Goal: Task Accomplishment & Management: Manage account settings

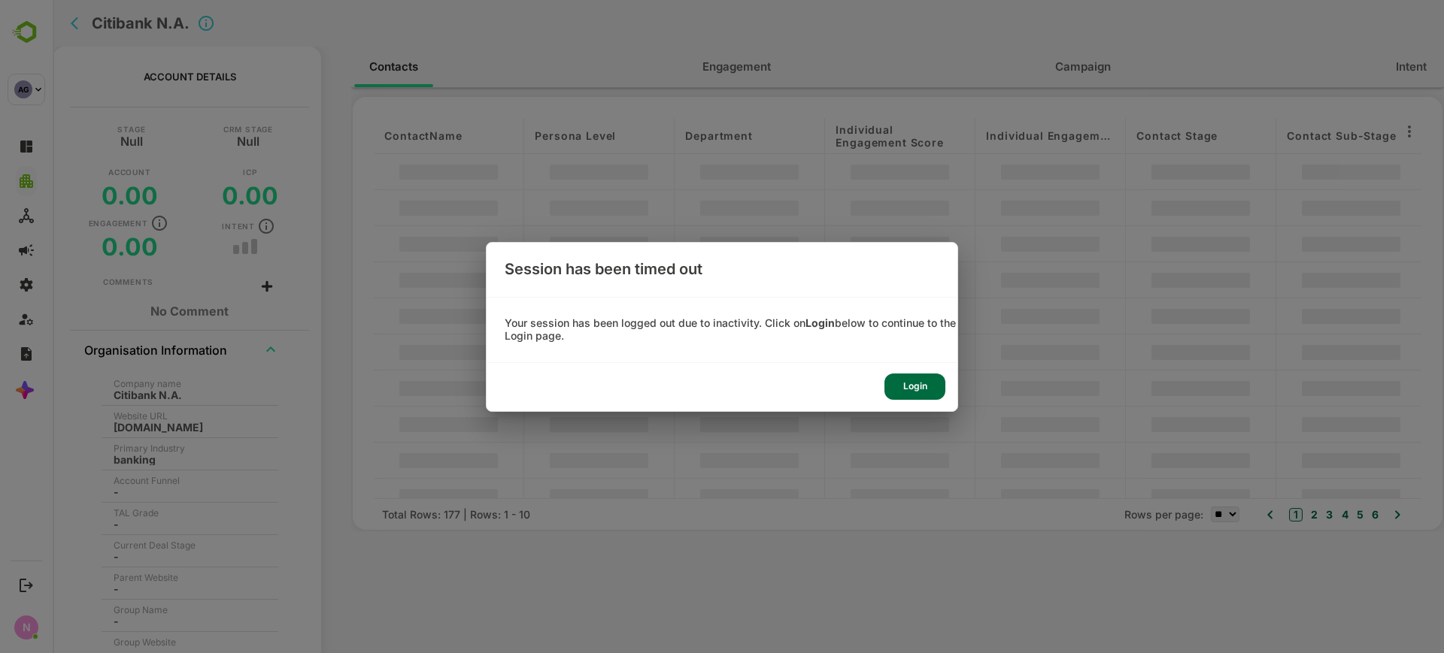
scroll to position [20, 0]
click at [920, 389] on div "Login" at bounding box center [914, 387] width 61 height 26
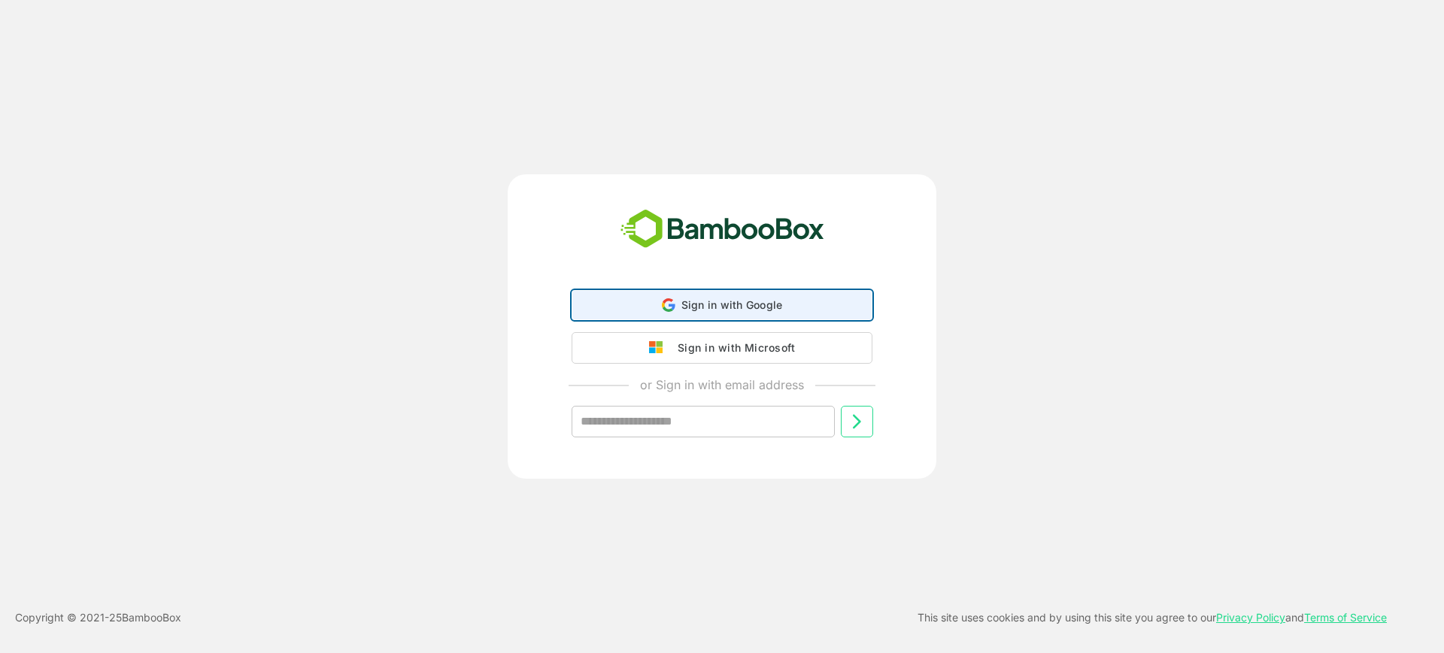
click at [817, 308] on div "Sign in with Google Sign in with Google. Opens in new tab" at bounding box center [721, 305] width 281 height 29
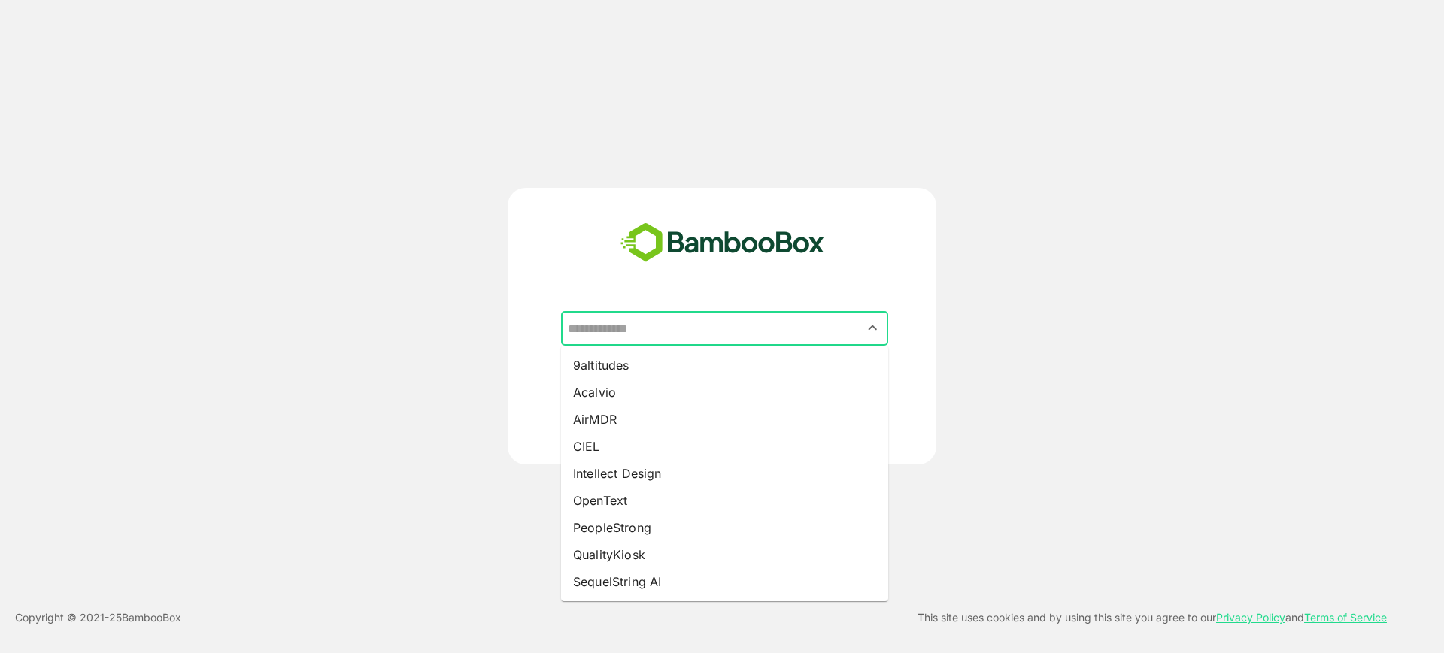
click at [789, 329] on input "text" at bounding box center [724, 328] width 321 height 29
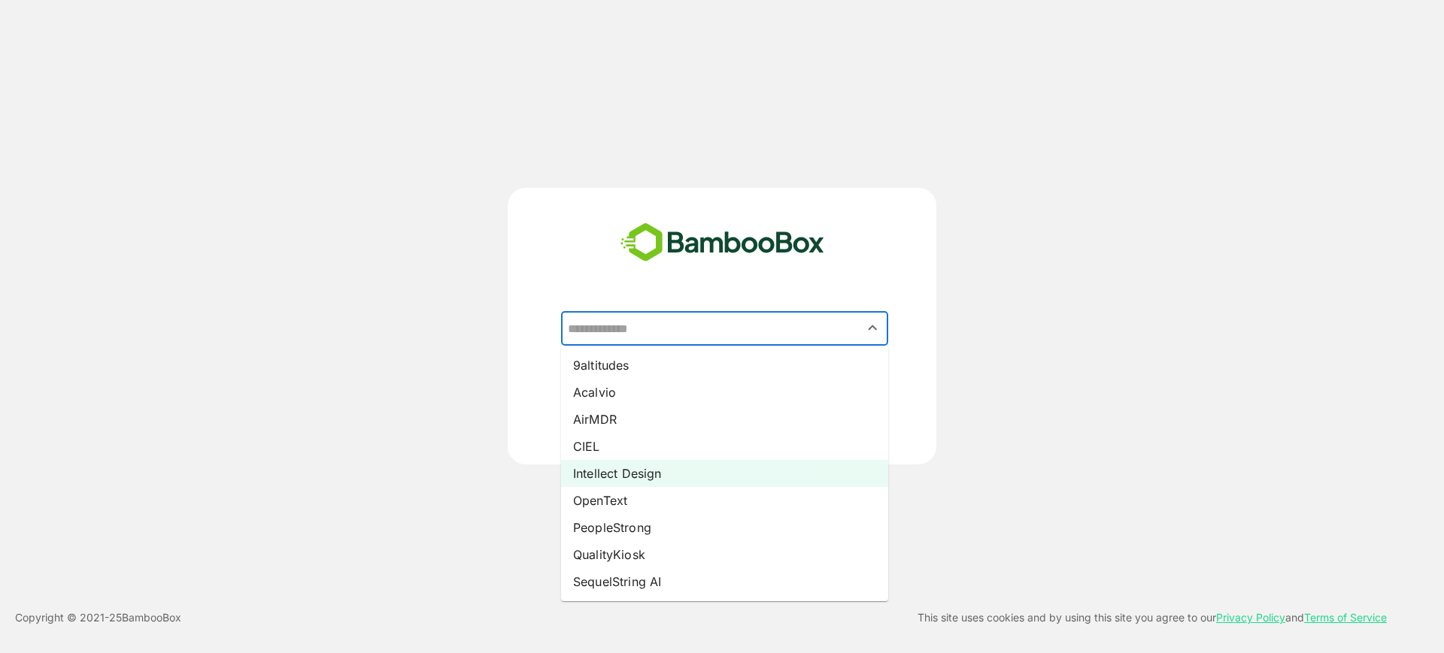
click at [698, 474] on li "Intellect Design" at bounding box center [724, 473] width 327 height 27
type input "**********"
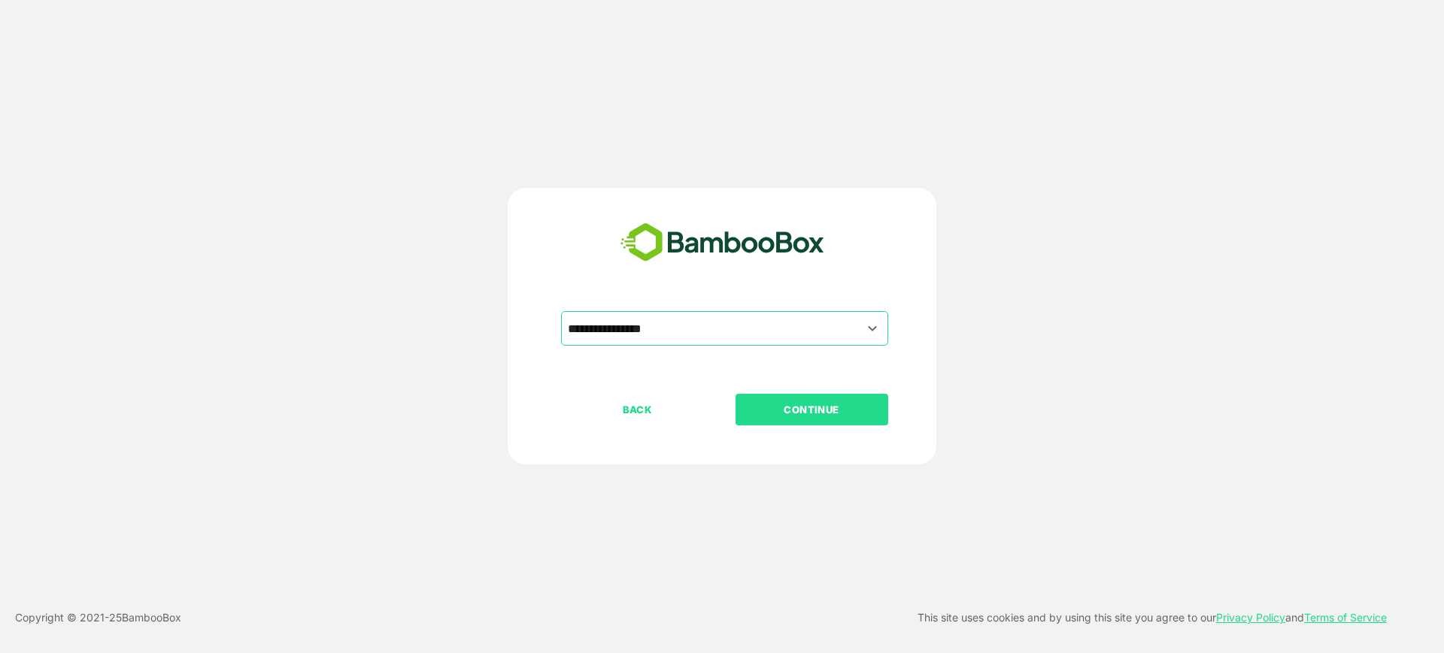
click at [804, 415] on p "CONTINUE" at bounding box center [811, 409] width 150 height 17
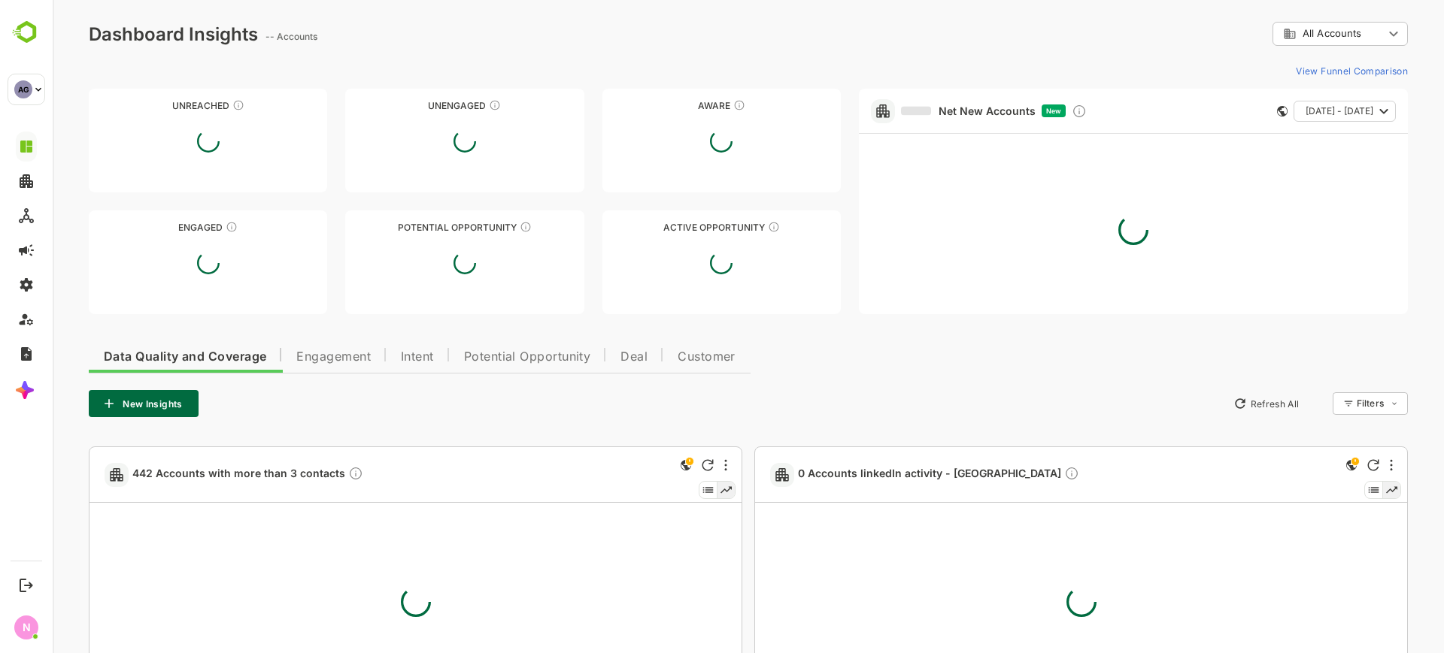
type input "**********"
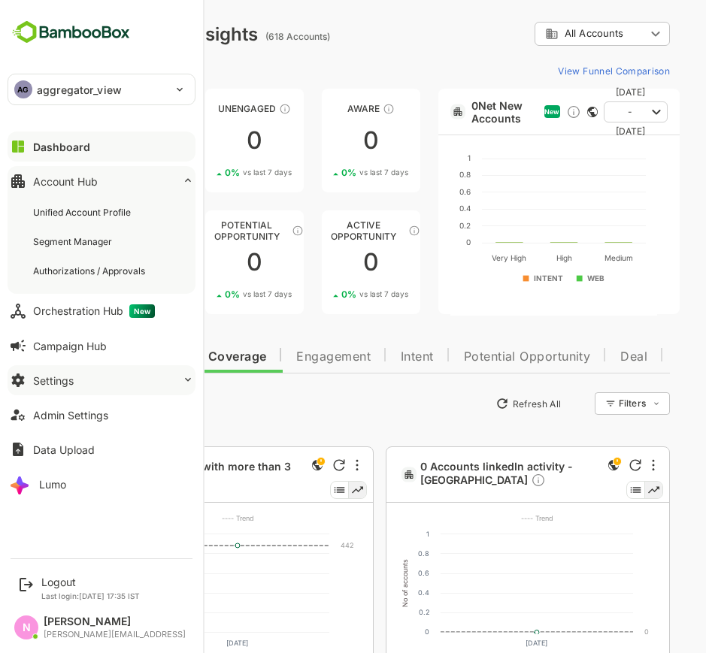
click at [86, 370] on button "Settings" at bounding box center [102, 380] width 188 height 30
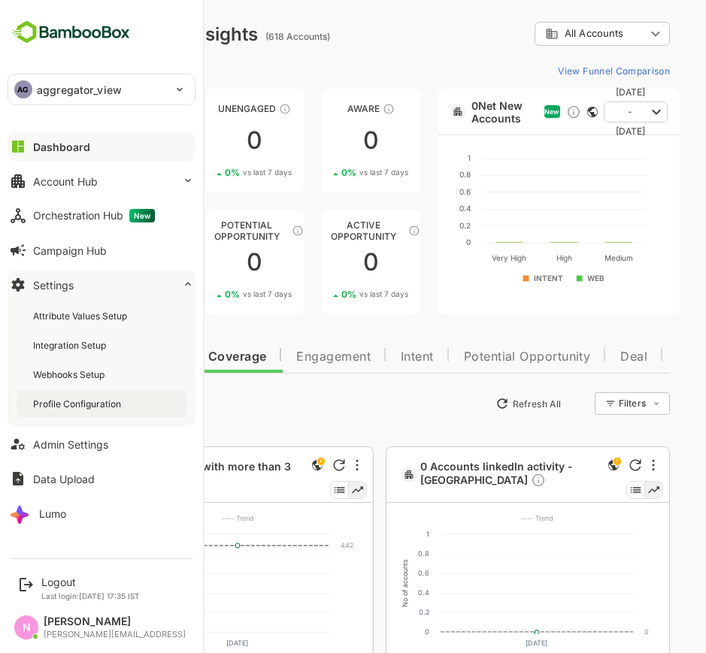
click at [102, 405] on div "Profile Configuration" at bounding box center [78, 404] width 91 height 13
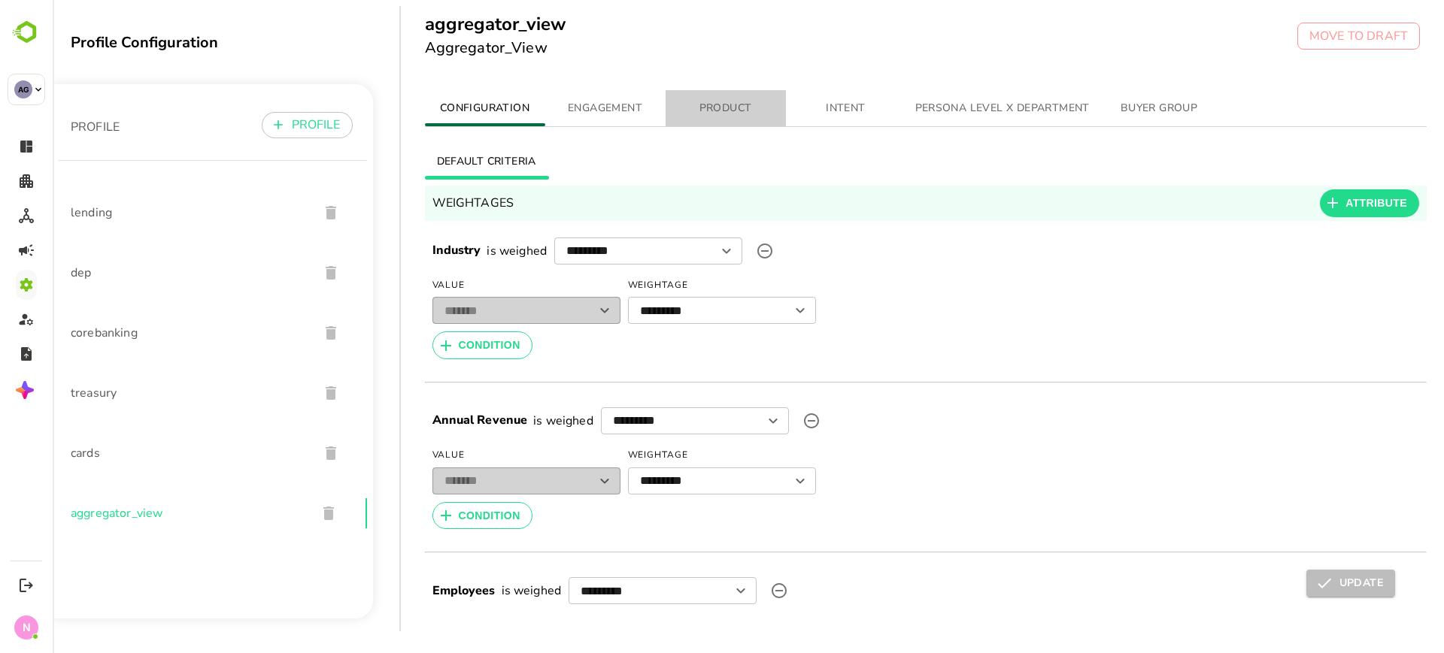
click at [720, 108] on span "PRODUCT" at bounding box center [725, 108] width 102 height 19
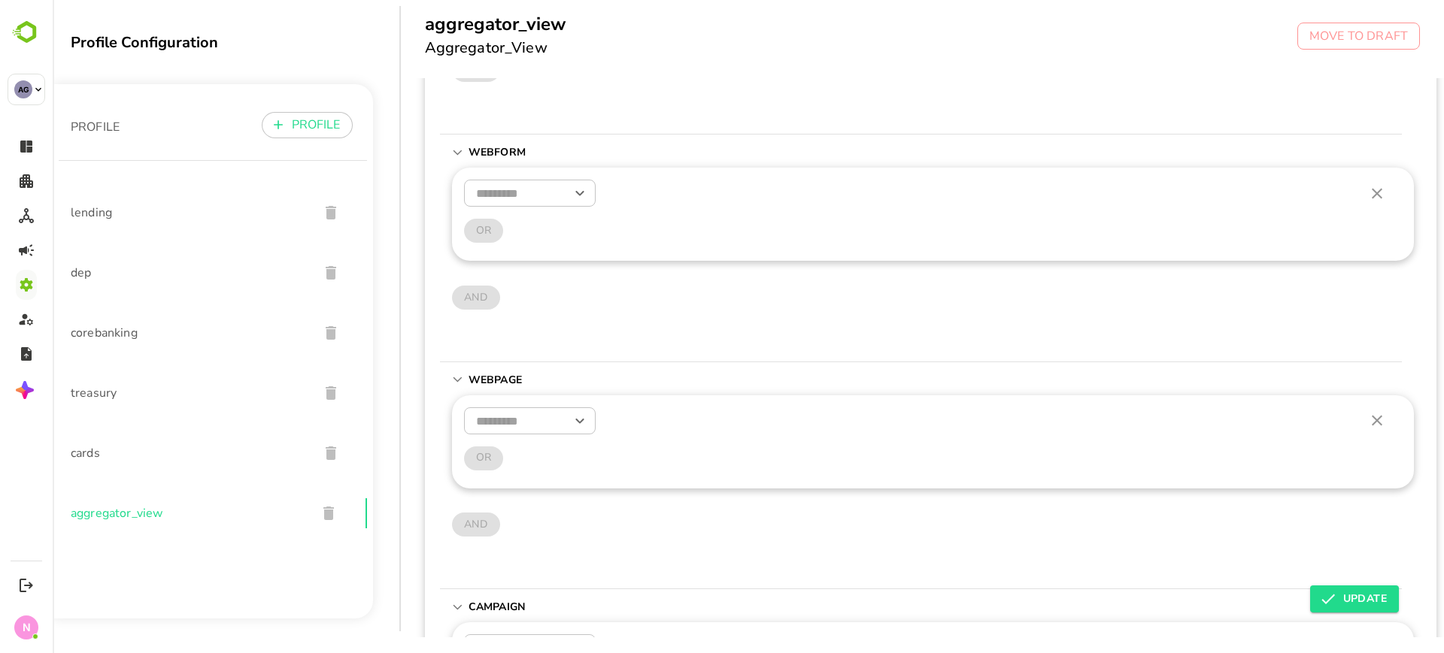
scroll to position [238, 0]
click at [106, 213] on span "lending" at bounding box center [189, 213] width 236 height 18
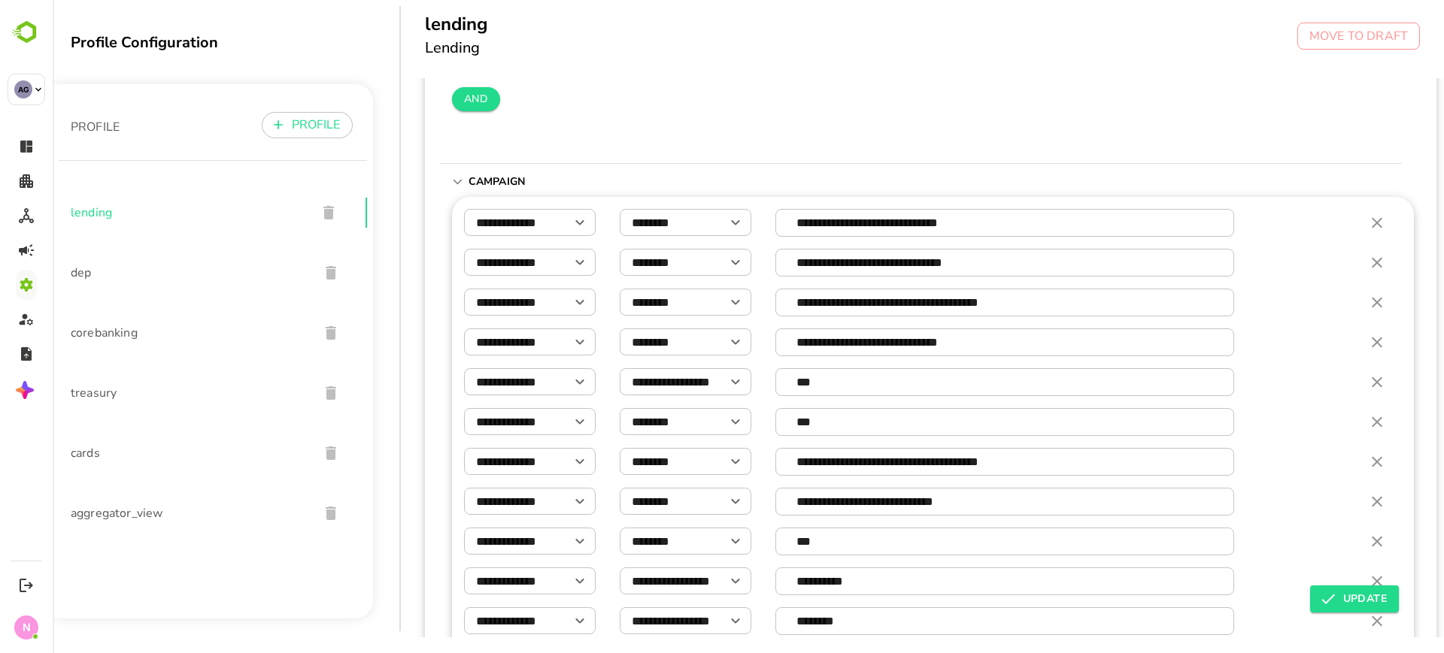
scroll to position [1056, 0]
